Goal: Task Accomplishment & Management: Manage account settings

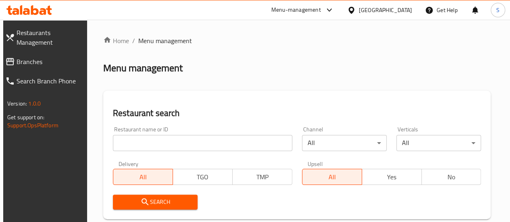
click at [156, 140] on input "search" at bounding box center [202, 143] width 179 height 16
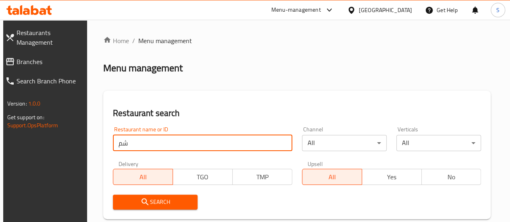
type input "ش"
type input "alfar"
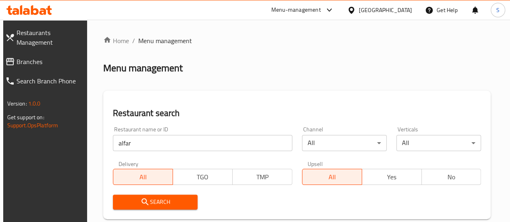
click at [160, 202] on span "Search" at bounding box center [155, 202] width 72 height 10
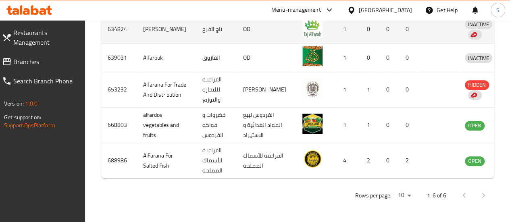
scroll to position [329, 0]
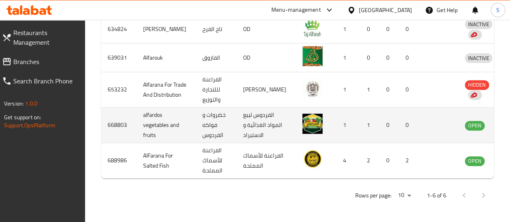
click at [508, 122] on icon "enhanced table" at bounding box center [512, 125] width 9 height 7
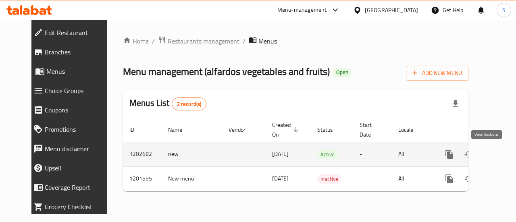
click at [504, 156] on icon "enhanced table" at bounding box center [507, 154] width 7 height 7
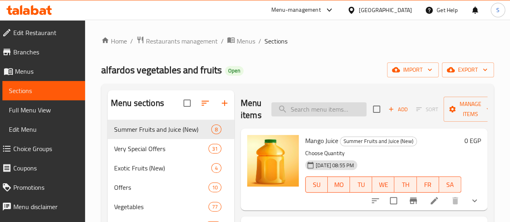
click at [304, 106] on input "search" at bounding box center [318, 109] width 95 height 14
paste input "تيمور"
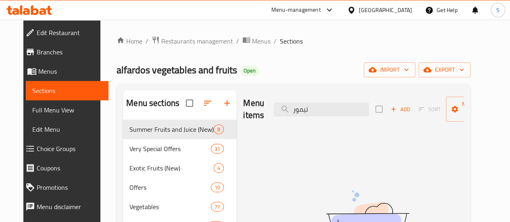
drag, startPoint x: 294, startPoint y: 109, endPoint x: 250, endPoint y: 109, distance: 44.3
click at [250, 109] on div "Menu items تيمور Add Sort Manage items" at bounding box center [353, 109] width 221 height 38
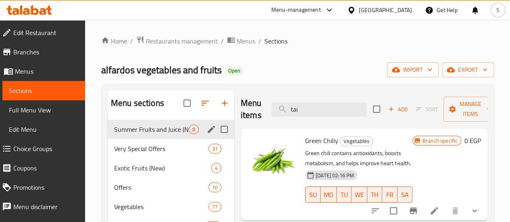
type input "tai"
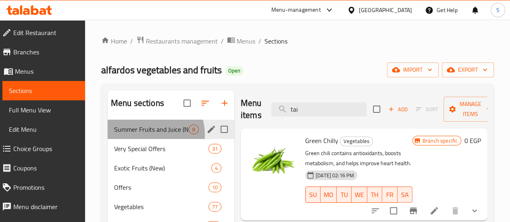
click at [144, 139] on div "Summer Fruits and Juice (New) 8" at bounding box center [171, 129] width 126 height 19
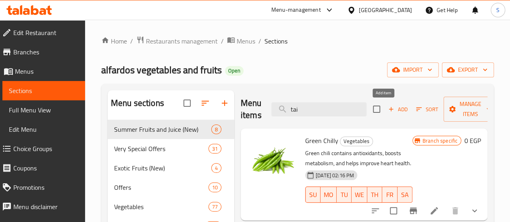
click at [387, 107] on span "Add" at bounding box center [398, 109] width 22 height 9
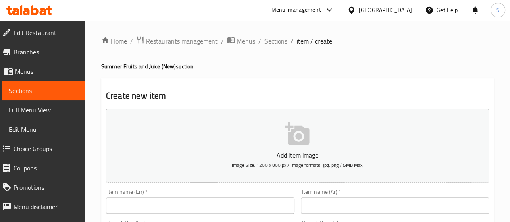
scroll to position [81, 0]
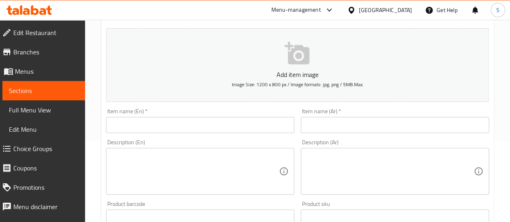
click at [327, 122] on input "text" at bounding box center [395, 125] width 188 height 16
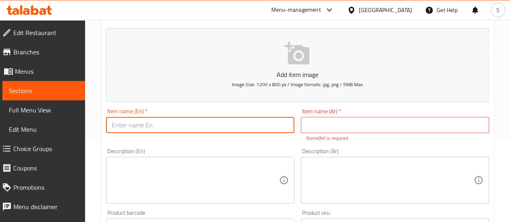
click at [207, 128] on input "text" at bounding box center [200, 125] width 188 height 16
type input "[PERSON_NAME]"
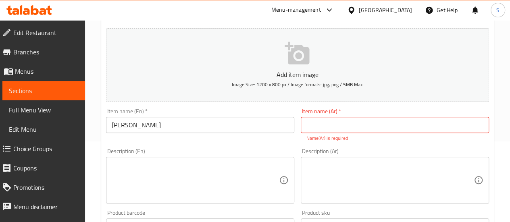
click at [116, 157] on div "Description (En)" at bounding box center [200, 180] width 188 height 47
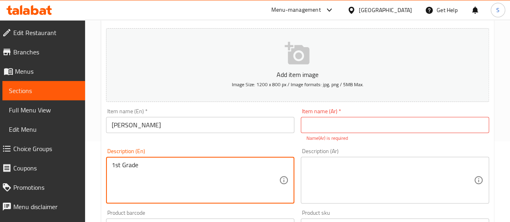
type textarea "1st Grade"
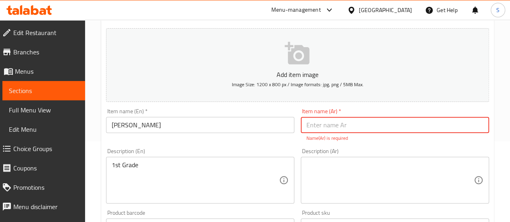
click at [317, 123] on input "text" at bounding box center [395, 125] width 188 height 16
type input "مانجو تيمور"
click at [337, 175] on textarea at bounding box center [389, 180] width 167 height 38
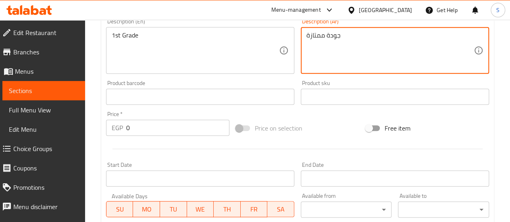
scroll to position [322, 0]
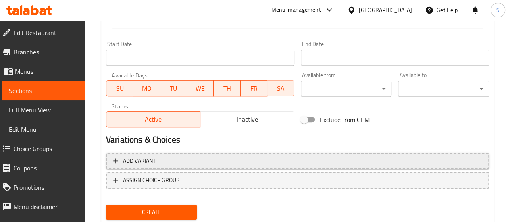
type textarea "جودة ممتازة"
click at [160, 156] on span "Add variant" at bounding box center [297, 161] width 368 height 10
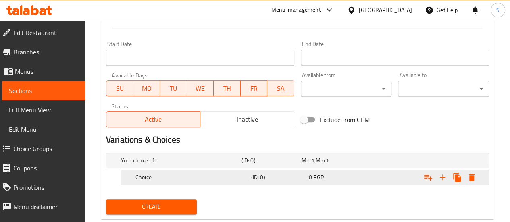
click at [152, 164] on h5 "Choice" at bounding box center [179, 160] width 117 height 8
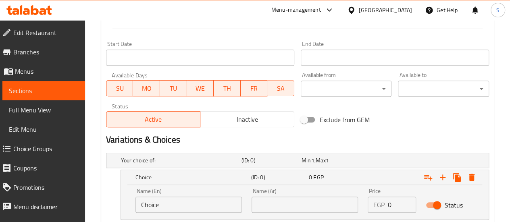
drag, startPoint x: 172, startPoint y: 203, endPoint x: 48, endPoint y: 195, distance: 124.7
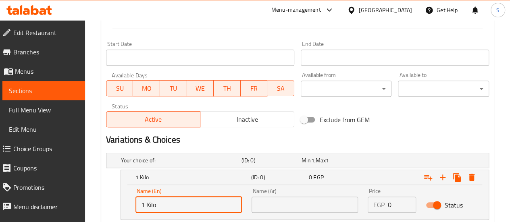
type input "1 Kilo"
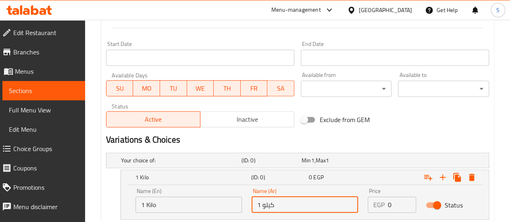
type input "1 كيلو"
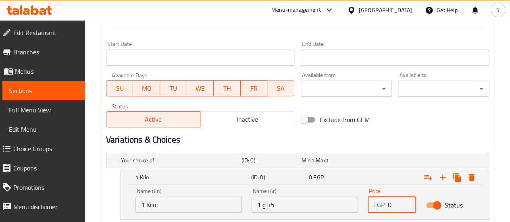
drag, startPoint x: 396, startPoint y: 204, endPoint x: 380, endPoint y: 204, distance: 15.7
click at [380, 204] on div "EGP 0 Price" at bounding box center [391, 205] width 48 height 16
type input "80"
click at [440, 178] on icon "Expand" at bounding box center [443, 177] width 10 height 10
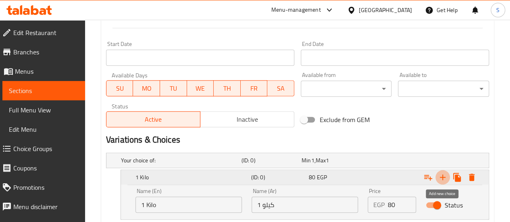
click at [440, 178] on icon "Expand" at bounding box center [443, 177] width 10 height 10
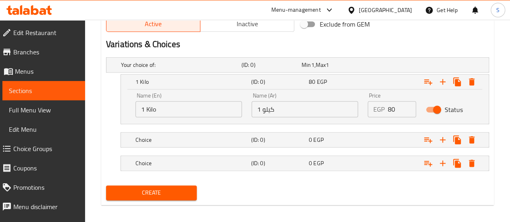
scroll to position [421, 0]
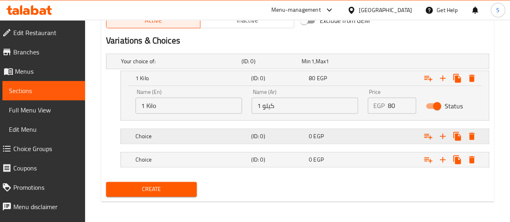
click at [161, 65] on h5 "Choice" at bounding box center [179, 61] width 117 height 8
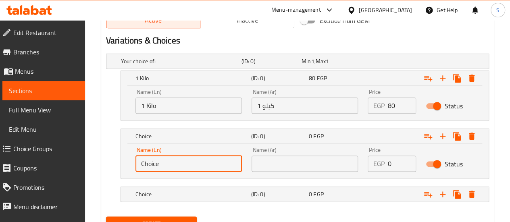
drag, startPoint x: 164, startPoint y: 164, endPoint x: 98, endPoint y: 160, distance: 66.6
click at [474, 83] on icon "Expand" at bounding box center [472, 78] width 10 height 10
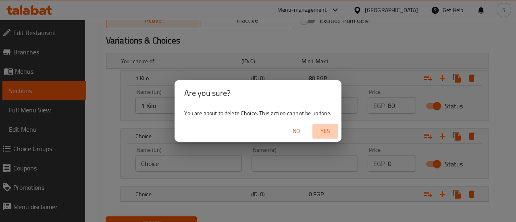
click at [323, 134] on span "Yes" at bounding box center [324, 131] width 19 height 10
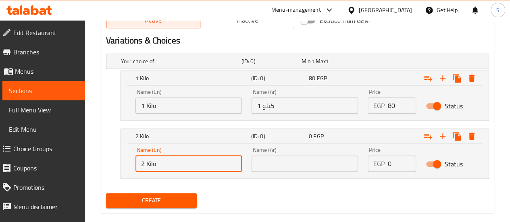
type input "2 Kilo"
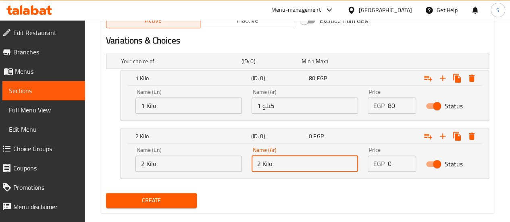
drag, startPoint x: 284, startPoint y: 158, endPoint x: 224, endPoint y: 158, distance: 59.6
click at [224, 158] on div "Name (En) 2 Kilo Name (En) Name (Ar) 2 Kilo Name (Ar) Price EGP 0 Price Status" at bounding box center [305, 159] width 348 height 34
type input "2 كيلو"
drag, startPoint x: 393, startPoint y: 160, endPoint x: 332, endPoint y: 174, distance: 62.4
click at [338, 168] on div "Name (En) 2 Kilo Name (En) Name (Ar) 2 كيلو Name (Ar) Price EGP 0 Price Status" at bounding box center [305, 159] width 348 height 34
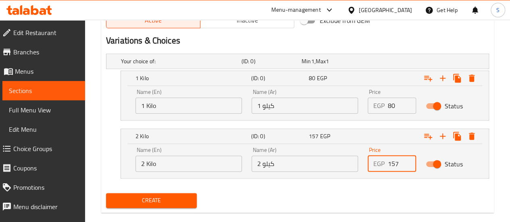
type input "157"
click at [158, 195] on span "Create" at bounding box center [151, 200] width 78 height 10
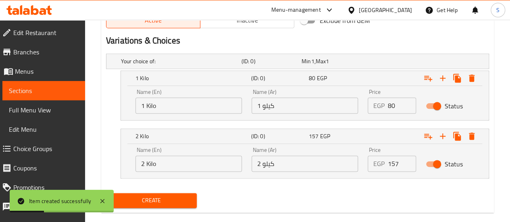
scroll to position [341, 0]
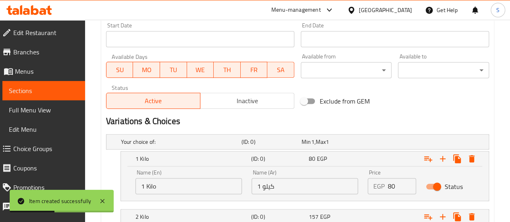
click at [37, 89] on span "Sections" at bounding box center [44, 91] width 70 height 10
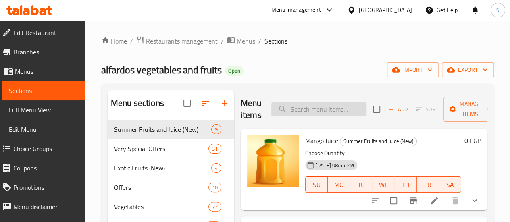
click at [309, 106] on input "search" at bounding box center [318, 109] width 95 height 14
paste input "سكرى"
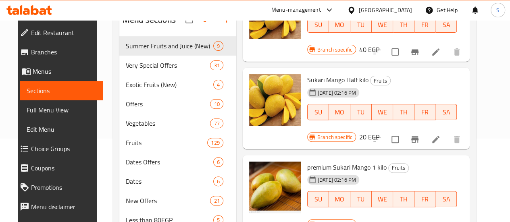
scroll to position [87, 0]
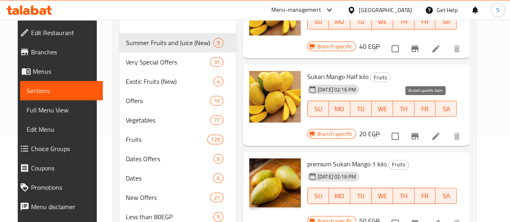
type input "سكر"
click at [418, 220] on icon "Branch-specific-item" at bounding box center [414, 223] width 7 height 6
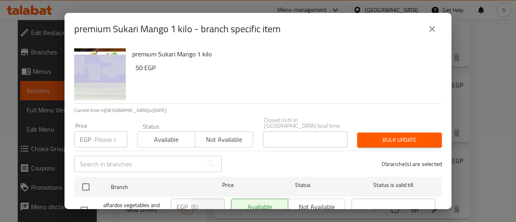
click at [106, 131] on input "number" at bounding box center [110, 139] width 33 height 16
type button "0"
click at [433, 28] on icon "close" at bounding box center [432, 29] width 10 height 10
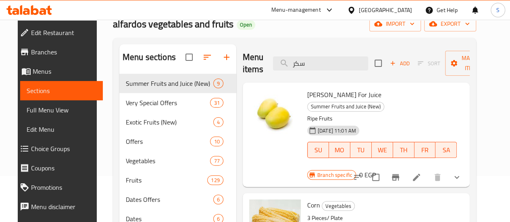
scroll to position [0, 0]
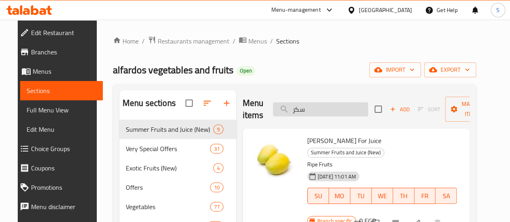
drag, startPoint x: 296, startPoint y: 110, endPoint x: 266, endPoint y: 110, distance: 29.8
click at [273, 110] on input "سكر" at bounding box center [320, 109] width 95 height 14
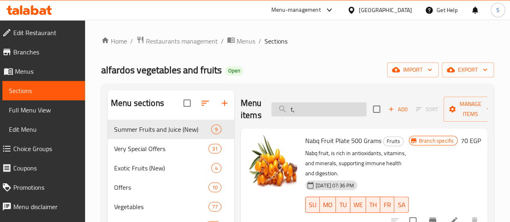
type input "t"
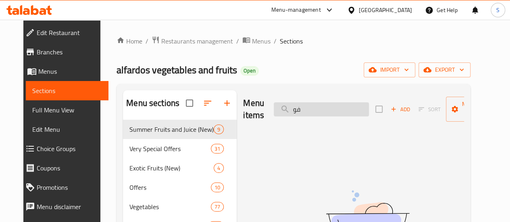
type input "ف"
type input "f"
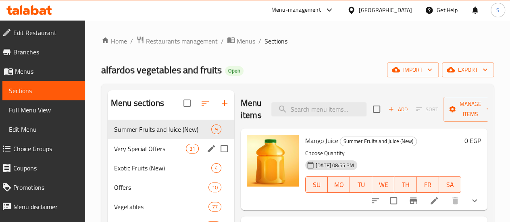
click at [127, 153] on span "Very Special Offers" at bounding box center [150, 149] width 72 height 10
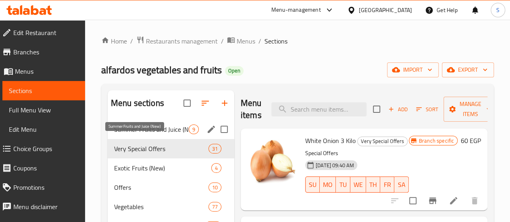
click at [138, 134] on span "Summer Fruits and Juice (New)" at bounding box center [151, 129] width 75 height 10
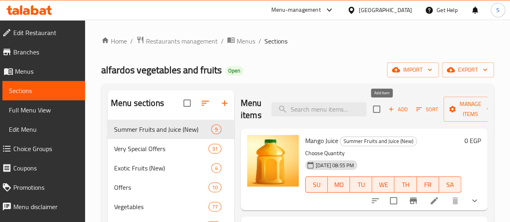
click at [387, 108] on span "Add" at bounding box center [398, 109] width 22 height 9
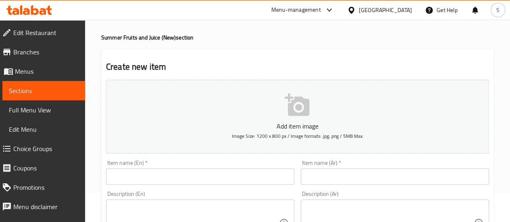
scroll to position [40, 0]
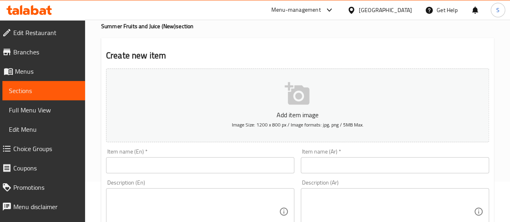
click at [212, 161] on input "text" at bounding box center [200, 165] width 188 height 16
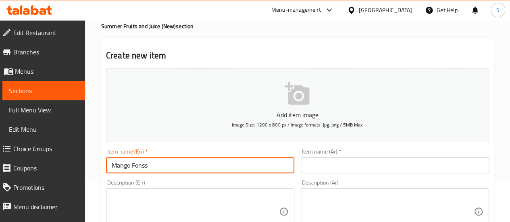
type input "Mango Fonss"
click at [124, 199] on textarea at bounding box center [195, 212] width 167 height 38
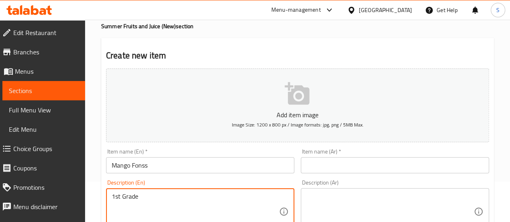
type textarea "1st Grade"
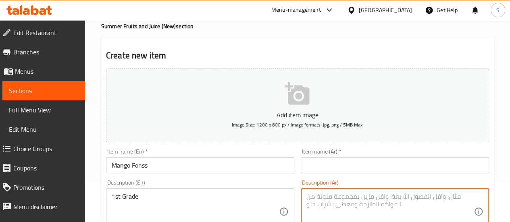
click at [313, 169] on input "text" at bounding box center [395, 165] width 188 height 16
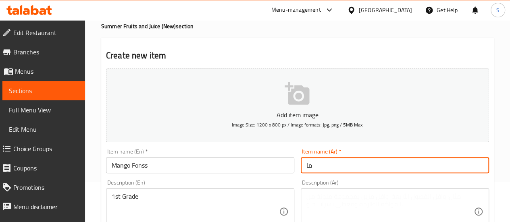
type input "م"
type input "مانجو فونس"
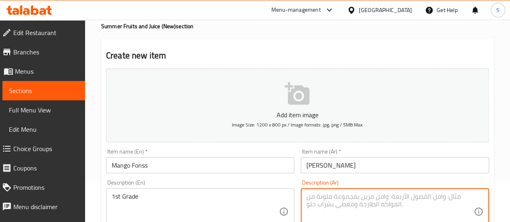
click at [316, 193] on textarea at bounding box center [389, 212] width 167 height 38
type textarea "1"
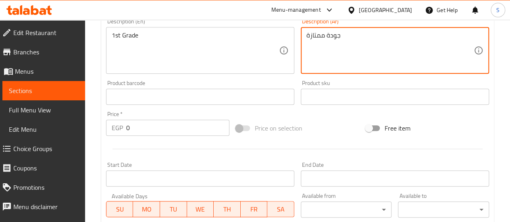
scroll to position [322, 0]
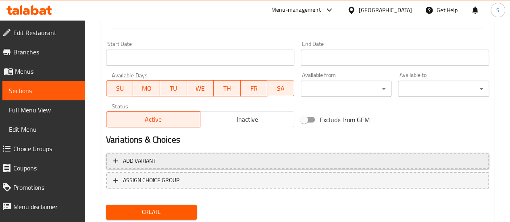
type textarea "جودة ممتازة"
click at [168, 158] on span "Add variant" at bounding box center [297, 161] width 368 height 10
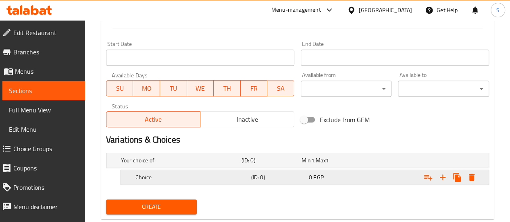
click at [158, 166] on div "Choice" at bounding box center [179, 160] width 120 height 11
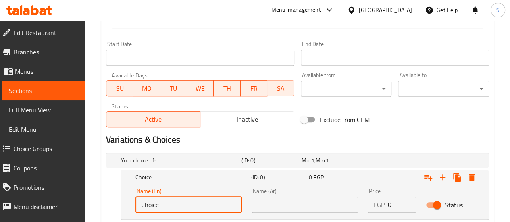
drag, startPoint x: 169, startPoint y: 203, endPoint x: 115, endPoint y: 202, distance: 54.0
click at [118, 202] on div "Choice (ID: 0) 0 EGP Name (En) Choice Name (En) Name (Ar) Name (Ar) Price EGP 0…" at bounding box center [297, 195] width 383 height 50
type input "8"
type input "1 Kilo"
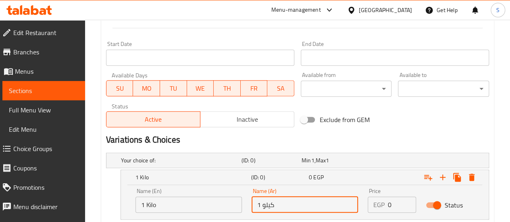
type input "1 كيلو"
drag, startPoint x: 392, startPoint y: 207, endPoint x: 372, endPoint y: 203, distance: 20.5
click at [378, 207] on div "EGP 0 Price" at bounding box center [391, 205] width 48 height 16
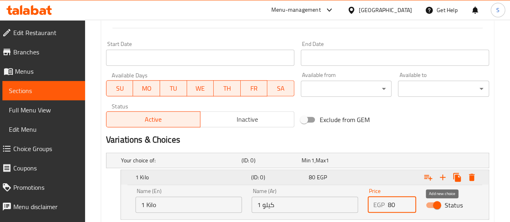
type input "80"
click at [445, 176] on icon "Expand" at bounding box center [443, 177] width 10 height 10
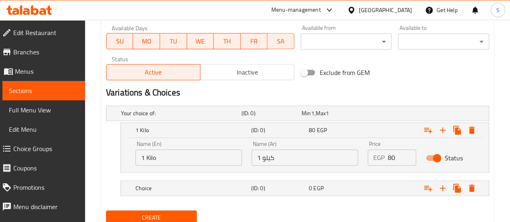
scroll to position [398, 0]
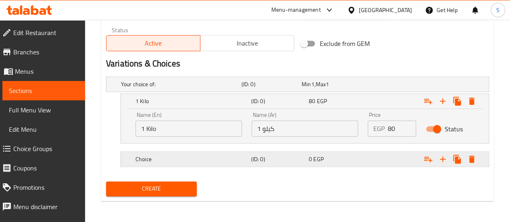
click at [168, 88] on h5 "Choice" at bounding box center [179, 84] width 117 height 8
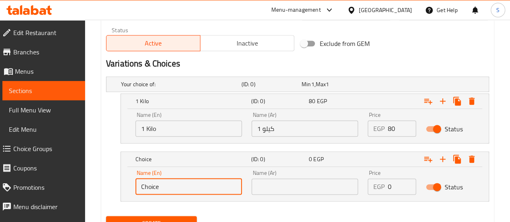
drag, startPoint x: 164, startPoint y: 182, endPoint x: 99, endPoint y: 186, distance: 65.0
click at [111, 184] on div "Choice (ID: 0) 0 EGP Name (En) Choice Name (En) Name (Ar) Name (Ar) Price EGP 0…" at bounding box center [297, 176] width 383 height 50
type input "2 Kilo"
click at [280, 192] on input "text" at bounding box center [304, 186] width 106 height 16
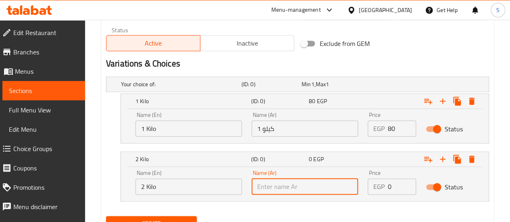
type input "2 كيلو"
drag, startPoint x: 393, startPoint y: 183, endPoint x: 373, endPoint y: 183, distance: 20.1
click at [375, 184] on div "EGP 0 Price" at bounding box center [391, 186] width 48 height 16
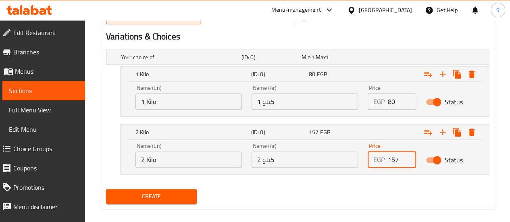
scroll to position [433, 0]
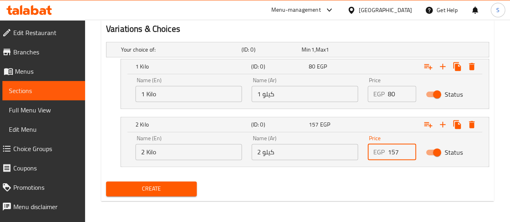
type input "157"
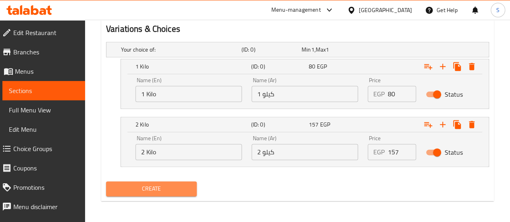
click at [178, 184] on span "Create" at bounding box center [151, 189] width 78 height 10
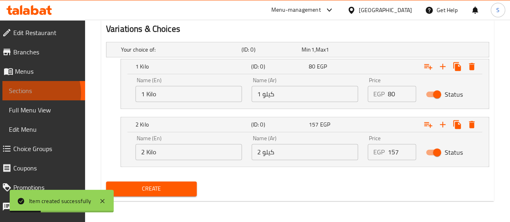
click at [29, 93] on span "Sections" at bounding box center [44, 91] width 70 height 10
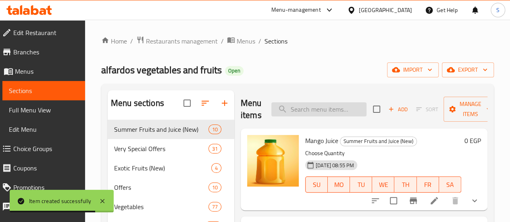
click at [294, 114] on input "search" at bounding box center [318, 109] width 95 height 14
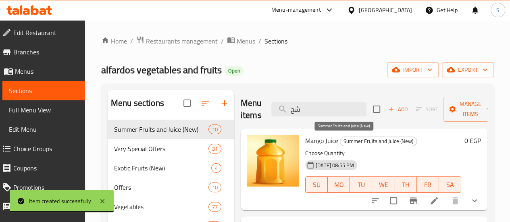
type input "ش"
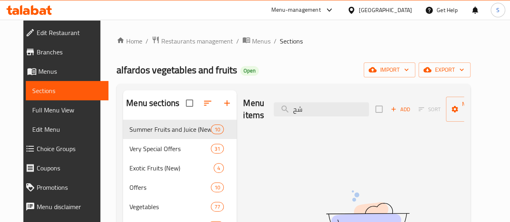
type input "ش"
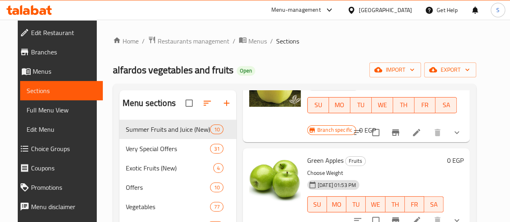
scroll to position [564, 0]
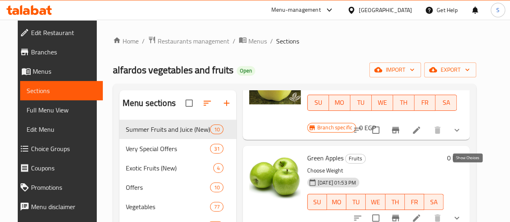
click at [461, 213] on icon "show more" at bounding box center [457, 218] width 10 height 10
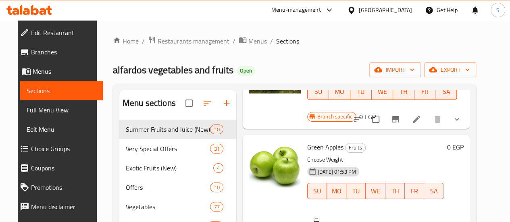
scroll to position [604, 0]
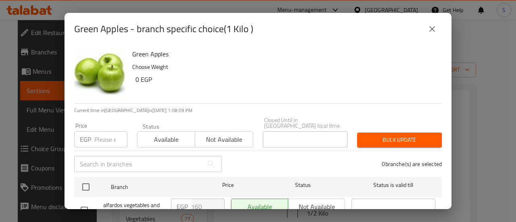
click at [433, 33] on icon "close" at bounding box center [432, 29] width 10 height 10
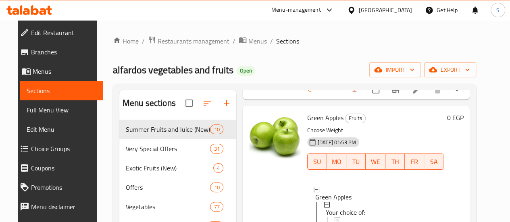
scroll to position [0, 0]
click at [248, 127] on div at bounding box center [275, 196] width 58 height 174
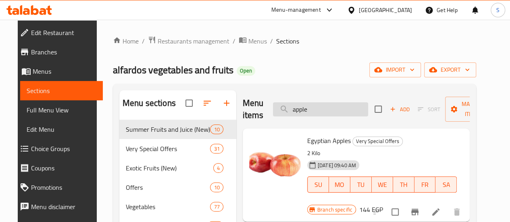
drag, startPoint x: 304, startPoint y: 110, endPoint x: 259, endPoint y: 109, distance: 44.7
click at [273, 110] on input "apple" at bounding box center [320, 109] width 95 height 14
paste input "تفاح"
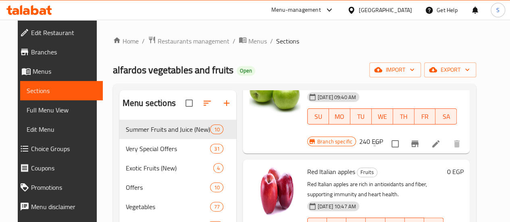
scroll to position [201, 0]
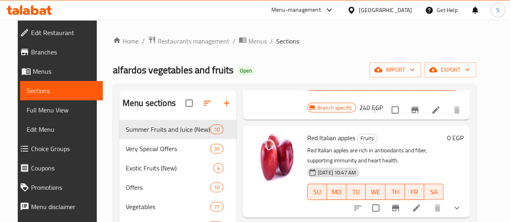
type input "تفاح"
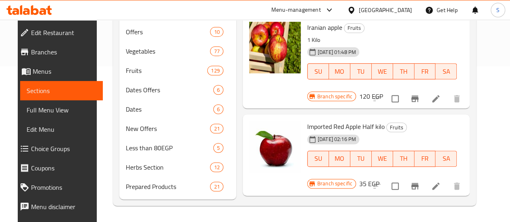
scroll to position [651, 0]
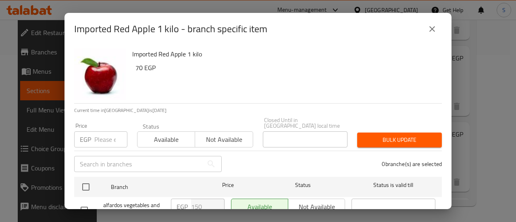
click at [110, 133] on input "number" at bounding box center [110, 139] width 33 height 16
type input "120"
click at [162, 134] on span "Available" at bounding box center [166, 140] width 51 height 12
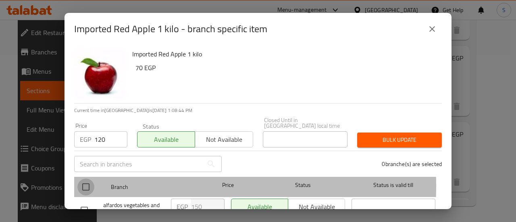
click at [85, 180] on input "checkbox" at bounding box center [85, 186] width 17 height 17
checkbox input "true"
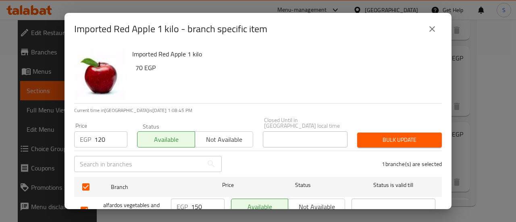
click at [387, 137] on span "Bulk update" at bounding box center [399, 140] width 72 height 10
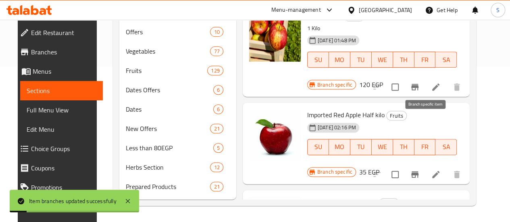
click at [418, 171] on icon "Branch-specific-item" at bounding box center [414, 174] width 7 height 6
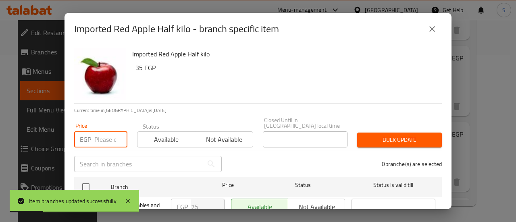
click at [103, 132] on input "number" at bounding box center [110, 139] width 33 height 16
type input "60"
click at [173, 135] on span "Available" at bounding box center [166, 140] width 51 height 12
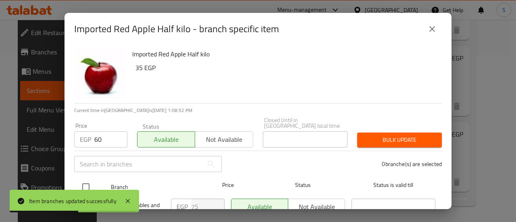
click at [86, 178] on input "checkbox" at bounding box center [85, 186] width 17 height 17
checkbox input "true"
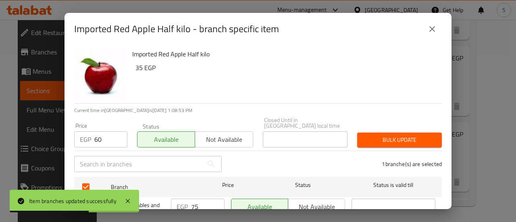
click at [406, 135] on span "Bulk update" at bounding box center [399, 140] width 72 height 10
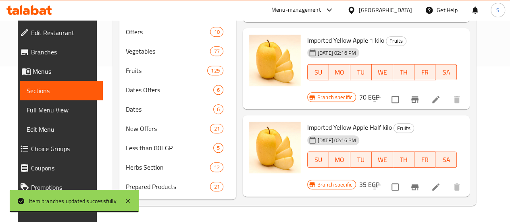
scroll to position [1128, 0]
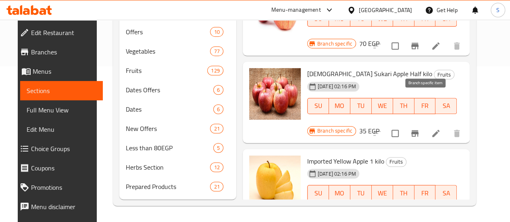
click at [418, 217] on icon "Branch-specific-item" at bounding box center [414, 220] width 7 height 6
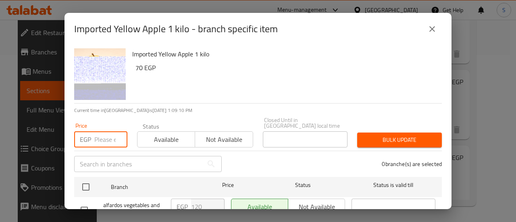
click at [110, 132] on input "number" at bounding box center [110, 139] width 33 height 16
click at [428, 31] on icon "close" at bounding box center [432, 29] width 10 height 10
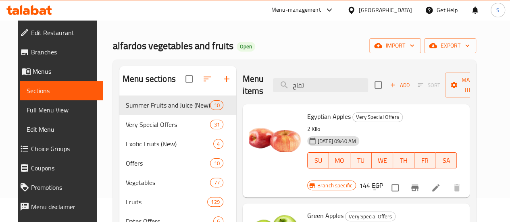
scroll to position [0, 0]
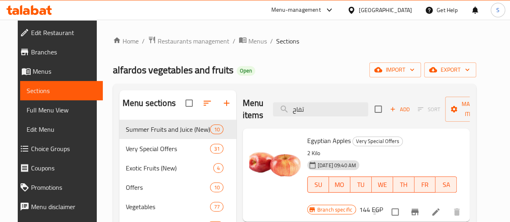
drag, startPoint x: 291, startPoint y: 109, endPoint x: 248, endPoint y: 114, distance: 43.3
click at [273, 114] on input "تفاح" at bounding box center [320, 109] width 95 height 14
paste input "رتقال"
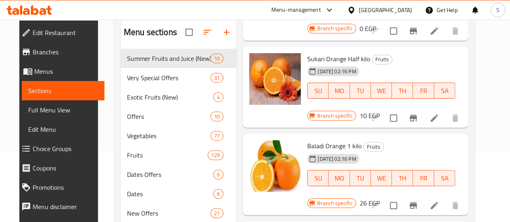
scroll to position [81, 0]
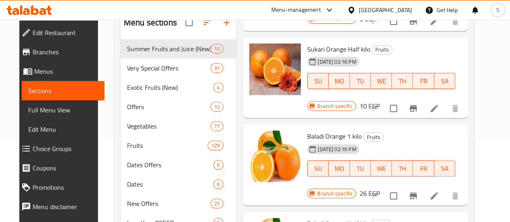
type input "برتقال"
click at [418, 191] on icon "Branch-specific-item" at bounding box center [413, 196] width 10 height 10
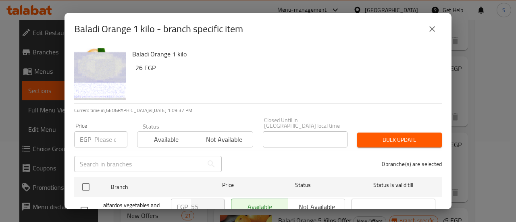
click at [433, 26] on icon "close" at bounding box center [432, 29] width 10 height 10
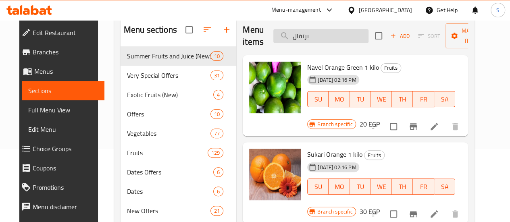
scroll to position [0, 0]
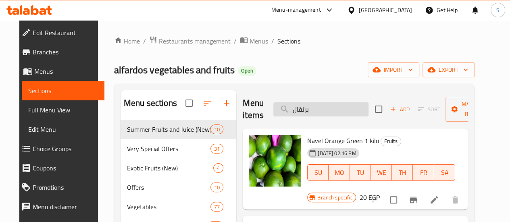
drag, startPoint x: 276, startPoint y: 109, endPoint x: 260, endPoint y: 107, distance: 15.4
click at [273, 107] on input "برتقال" at bounding box center [320, 109] width 95 height 14
paste input "كيت"
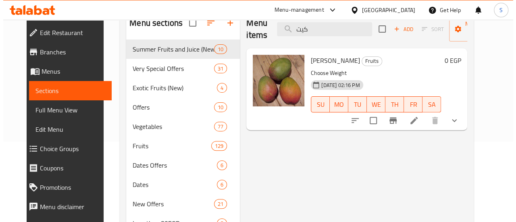
scroll to position [81, 0]
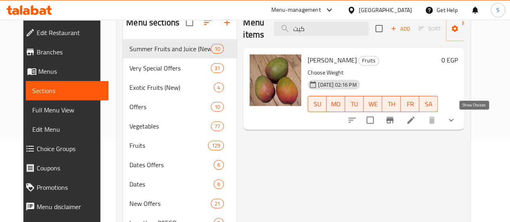
type input "كيت"
click at [456, 118] on icon "show more" at bounding box center [451, 120] width 10 height 10
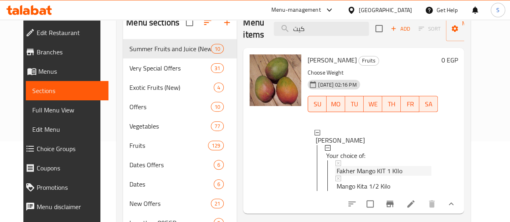
click at [336, 170] on span "Fakher Mango KIT 1 KIlo" at bounding box center [369, 171] width 66 height 10
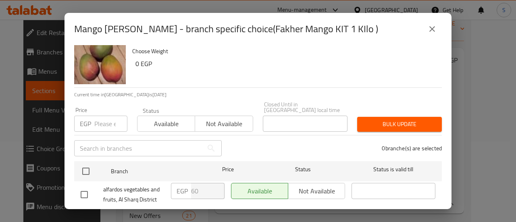
scroll to position [30, 0]
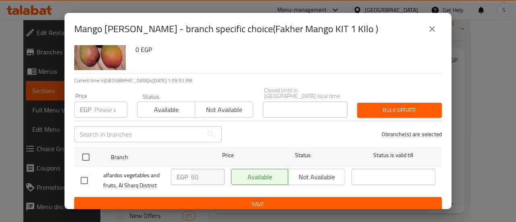
click at [100, 103] on input "number" at bounding box center [110, 110] width 33 height 16
type input "70"
click at [178, 107] on span "Available" at bounding box center [166, 110] width 51 height 12
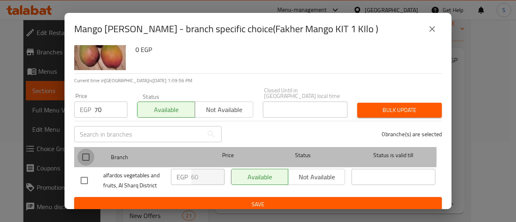
click at [89, 149] on input "checkbox" at bounding box center [85, 157] width 17 height 17
checkbox input "true"
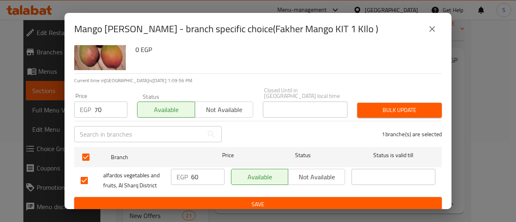
click at [390, 105] on span "Bulk update" at bounding box center [399, 110] width 72 height 10
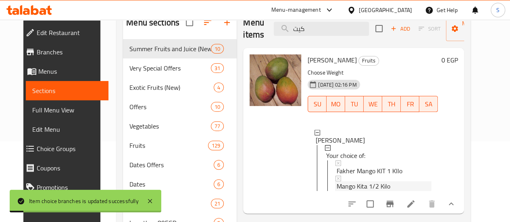
click at [336, 184] on span "Mango Kita 1/2 Kilo" at bounding box center [363, 186] width 54 height 10
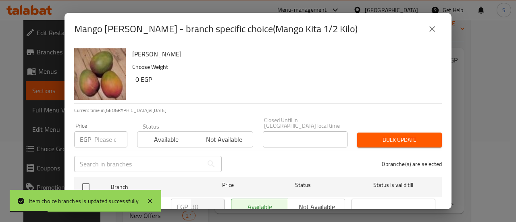
click at [101, 134] on input "number" at bounding box center [110, 139] width 33 height 16
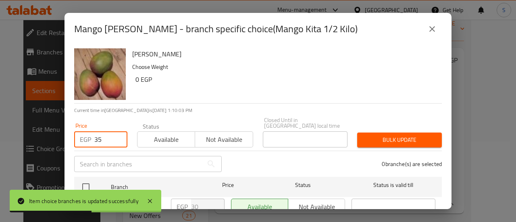
type input "35"
click at [177, 134] on span "Available" at bounding box center [166, 140] width 51 height 12
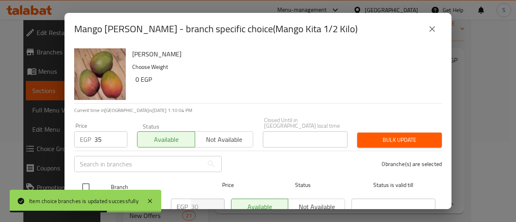
click at [88, 178] on input "checkbox" at bounding box center [85, 186] width 17 height 17
checkbox input "true"
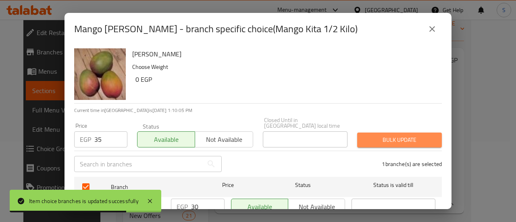
click at [396, 140] on button "Bulk update" at bounding box center [399, 140] width 85 height 15
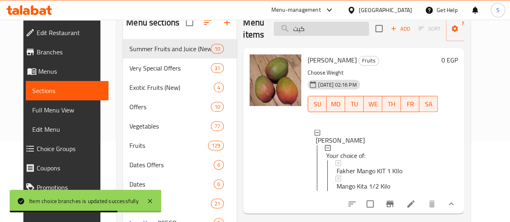
drag, startPoint x: 296, startPoint y: 29, endPoint x: 270, endPoint y: 30, distance: 25.4
click at [274, 29] on input "كيت" at bounding box center [321, 29] width 95 height 14
paste input "عومه"
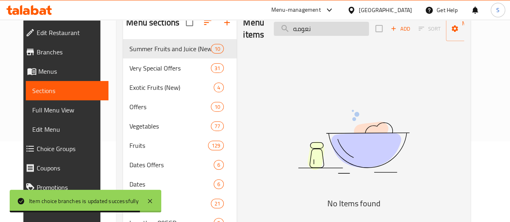
click at [276, 29] on input "نعومه" at bounding box center [321, 29] width 95 height 14
click at [280, 32] on input "نعومه" at bounding box center [321, 29] width 95 height 14
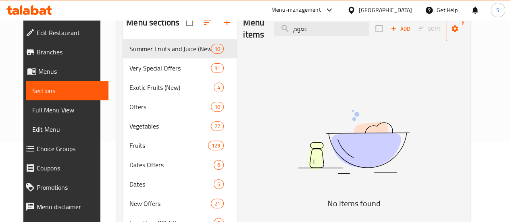
drag, startPoint x: 292, startPoint y: 29, endPoint x: 255, endPoint y: 29, distance: 37.1
click at [255, 29] on div "Menu items نعوم Add Sort Manage items" at bounding box center [353, 29] width 221 height 38
type input "ى"
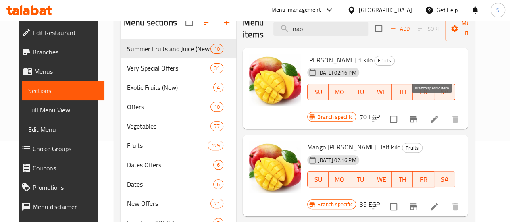
type input "nao"
click at [417, 116] on icon "Branch-specific-item" at bounding box center [412, 119] width 7 height 6
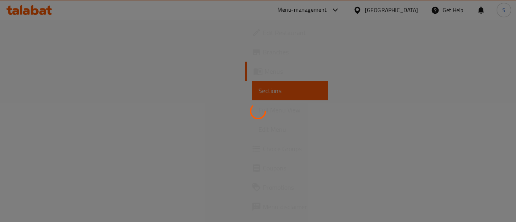
click at [293, 159] on div at bounding box center [258, 111] width 516 height 222
click at [36, 89] on div at bounding box center [258, 111] width 516 height 222
click at [35, 76] on div at bounding box center [258, 111] width 516 height 222
